Goal: Check status: Check status

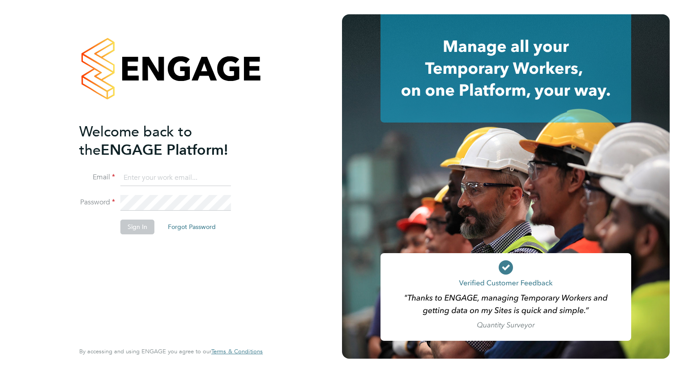
type input "[PERSON_NAME][EMAIL_ADDRESS][DOMAIN_NAME]"
click at [143, 227] on button "Sign In" at bounding box center [137, 227] width 34 height 14
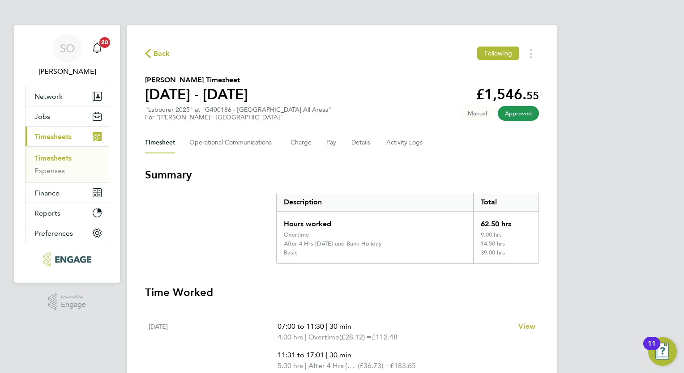
click at [58, 159] on link "Timesheets" at bounding box center [52, 158] width 37 height 9
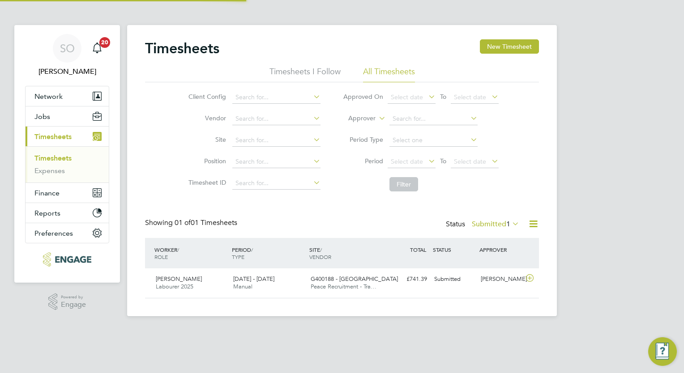
scroll to position [22, 78]
click at [499, 227] on label "Submitted 1" at bounding box center [495, 224] width 47 height 9
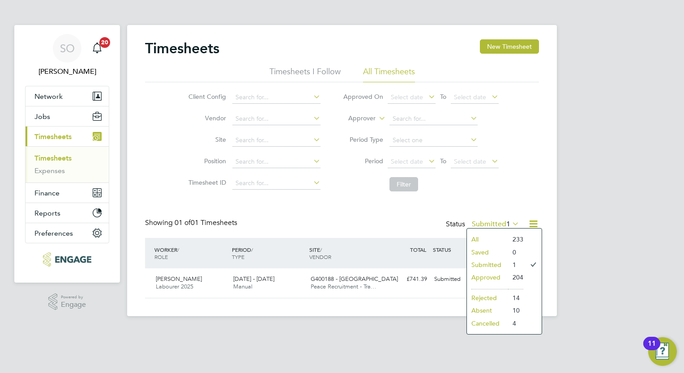
click at [491, 264] on li "Submitted" at bounding box center [487, 265] width 41 height 13
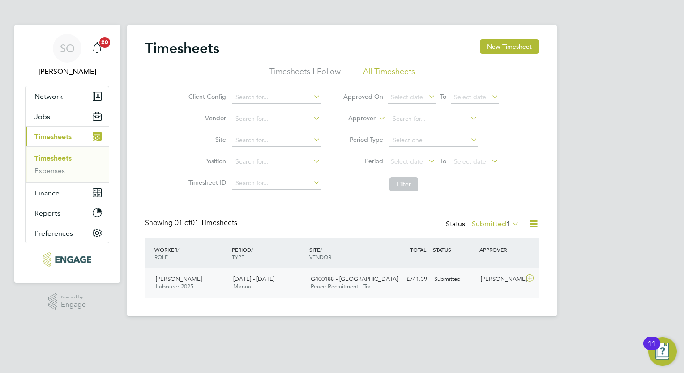
click at [530, 278] on icon at bounding box center [529, 278] width 11 height 7
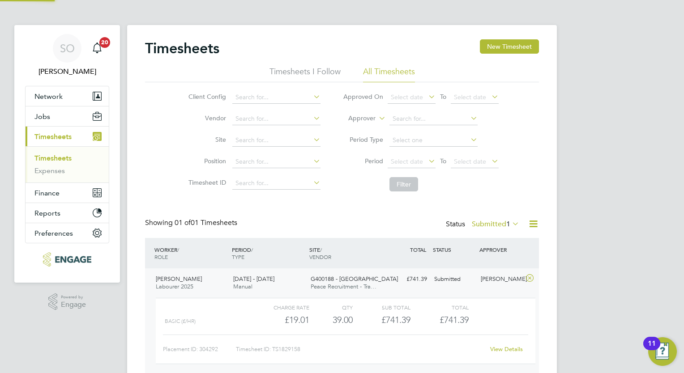
scroll to position [15, 87]
click at [530, 278] on icon at bounding box center [529, 278] width 11 height 7
